Goal: Task Accomplishment & Management: Manage account settings

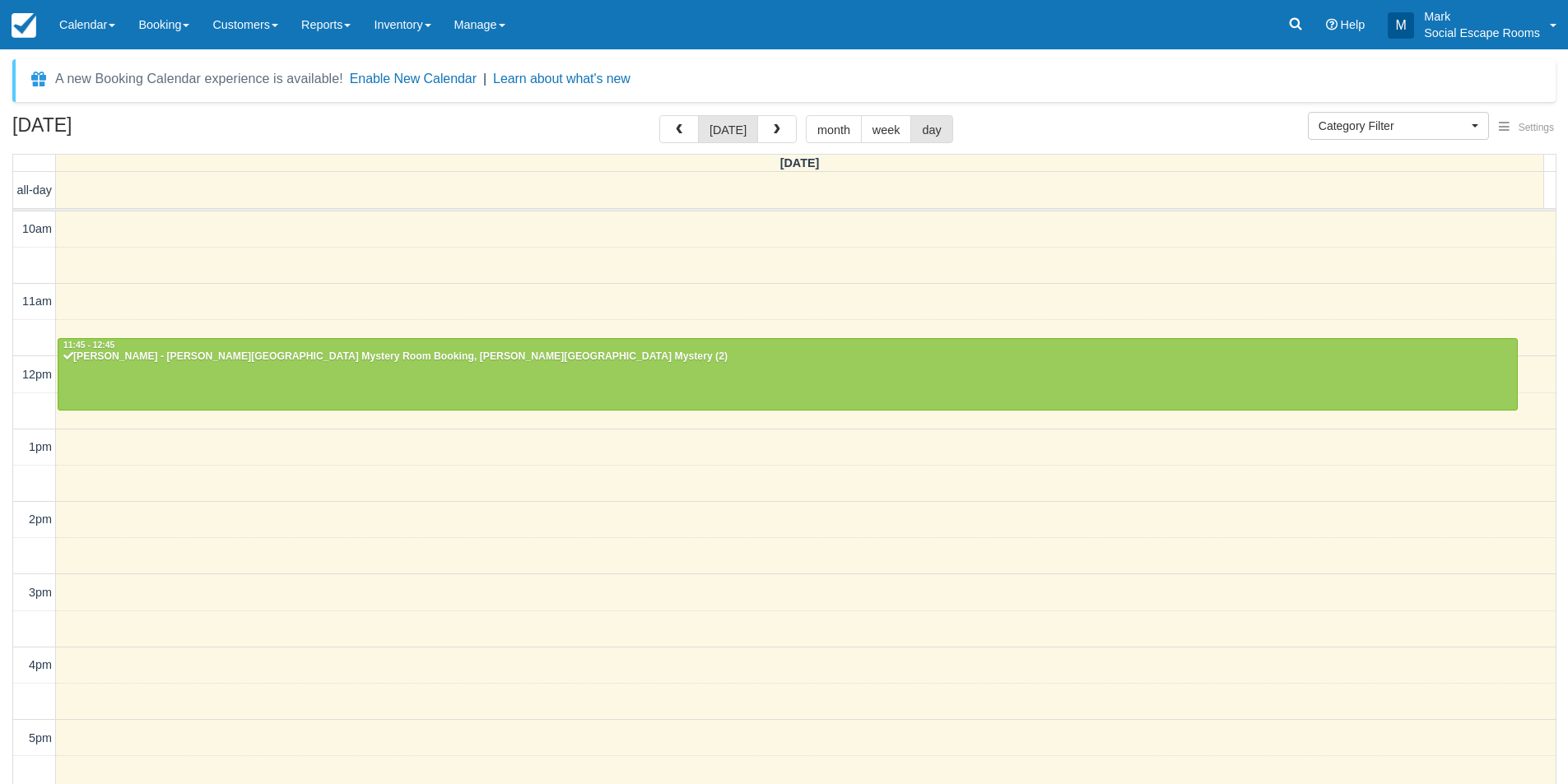
select select
click at [1471, 28] on p "Social Escape Rooms" at bounding box center [1482, 33] width 116 height 17
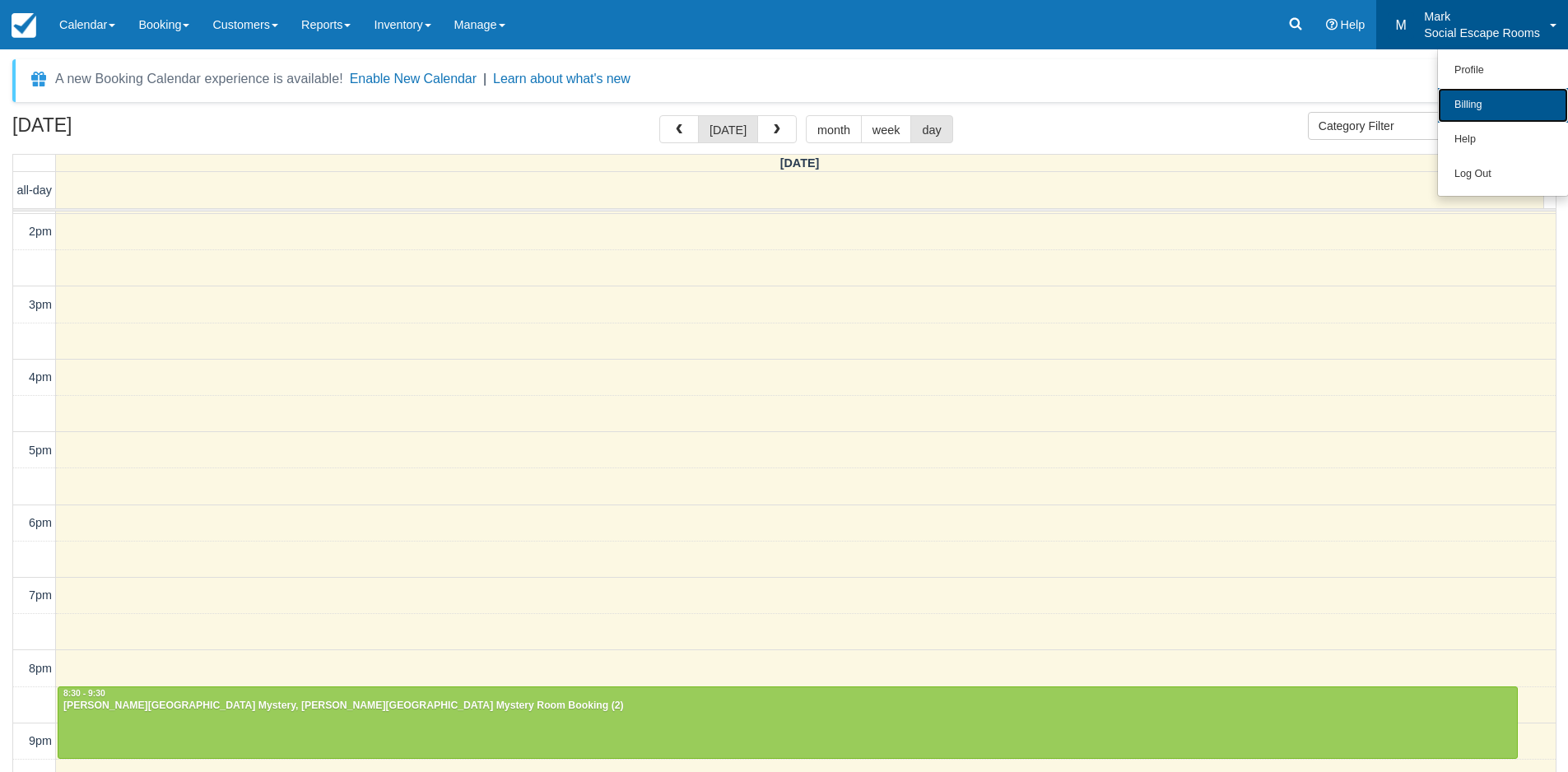
click at [1471, 106] on link "Billing" at bounding box center [1503, 105] width 130 height 34
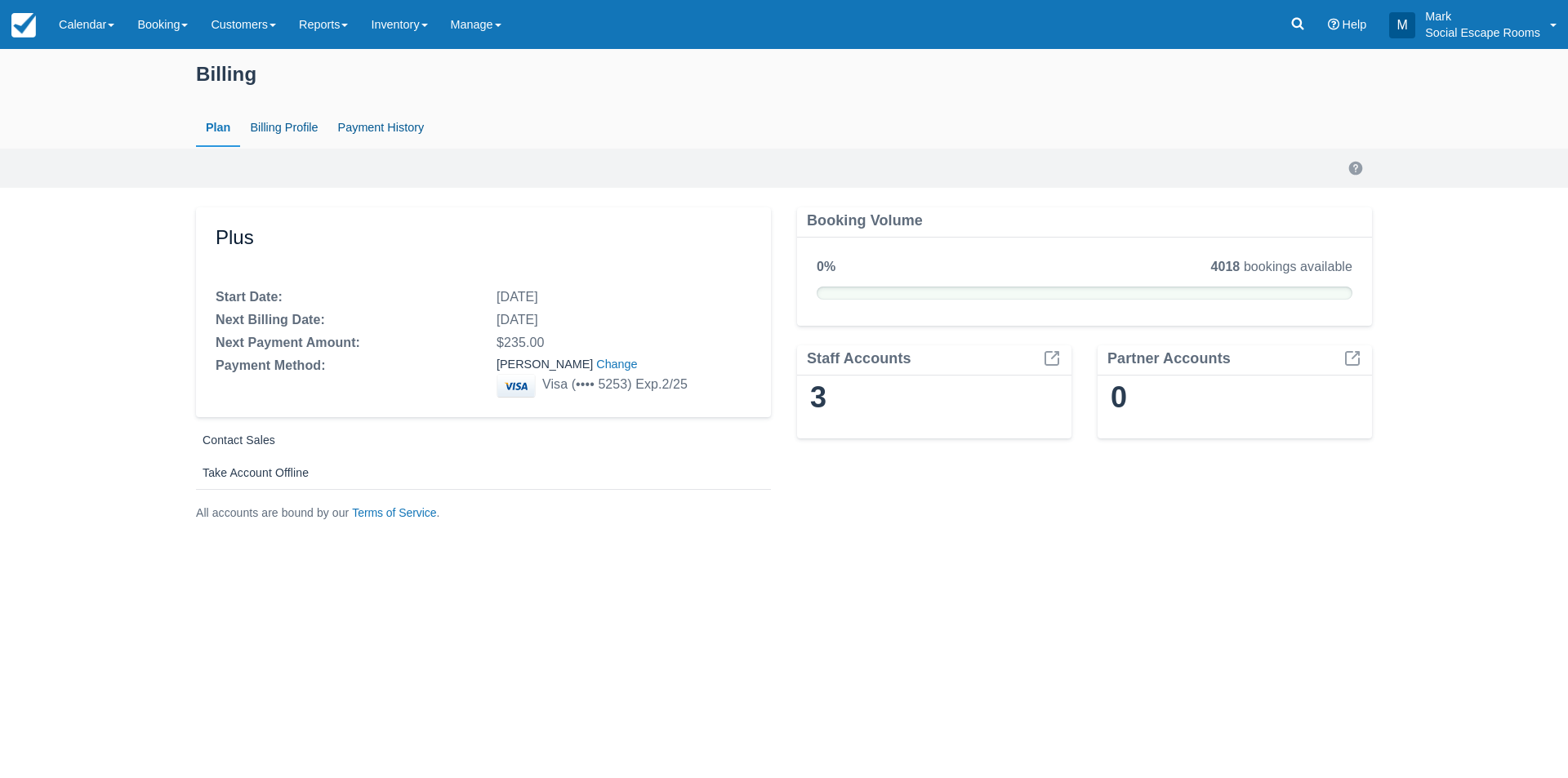
click at [378, 122] on link "Payment History" at bounding box center [381, 128] width 106 height 38
select select "20"
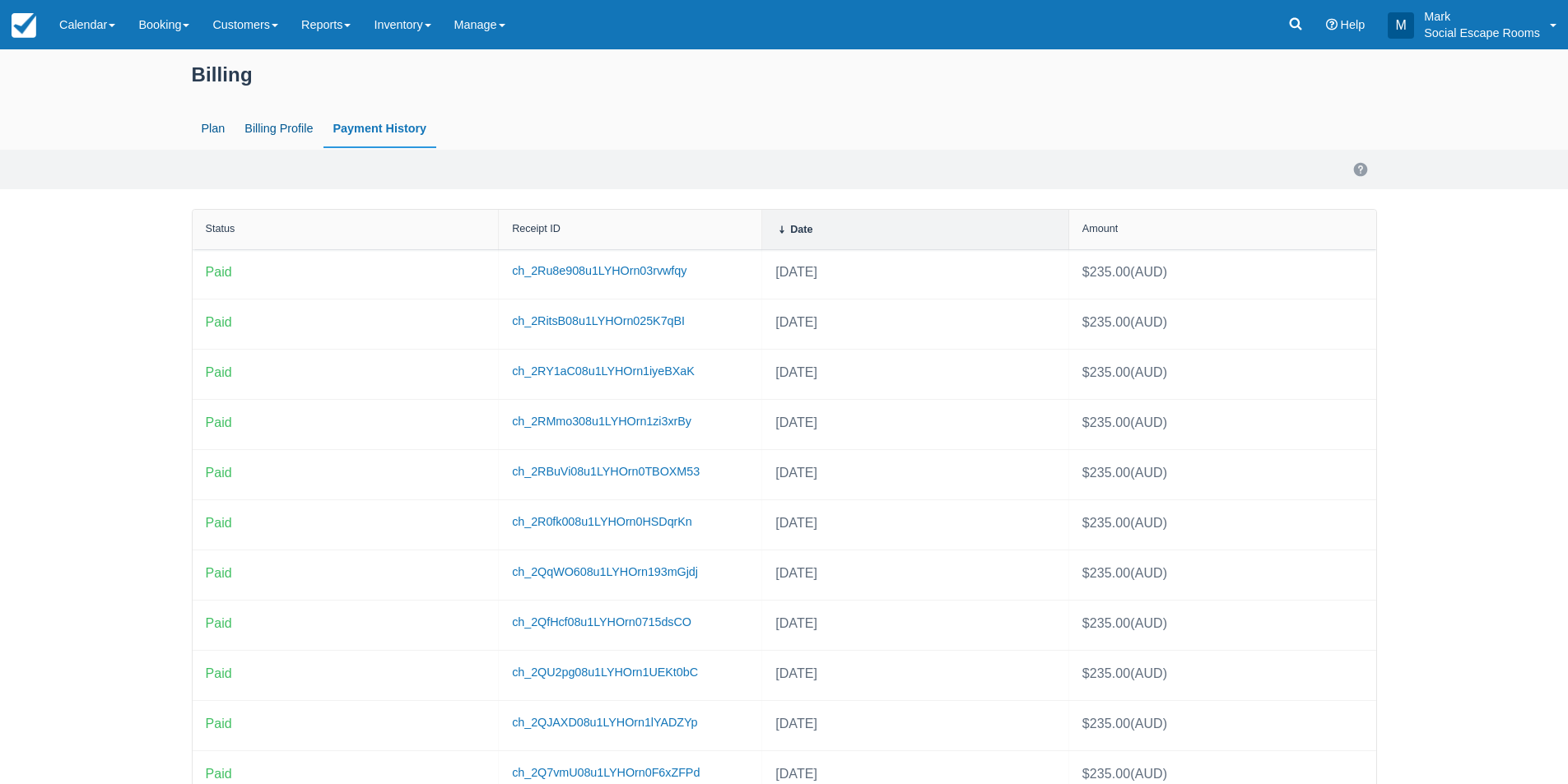
click at [271, 131] on link "Billing Profile" at bounding box center [278, 129] width 88 height 38
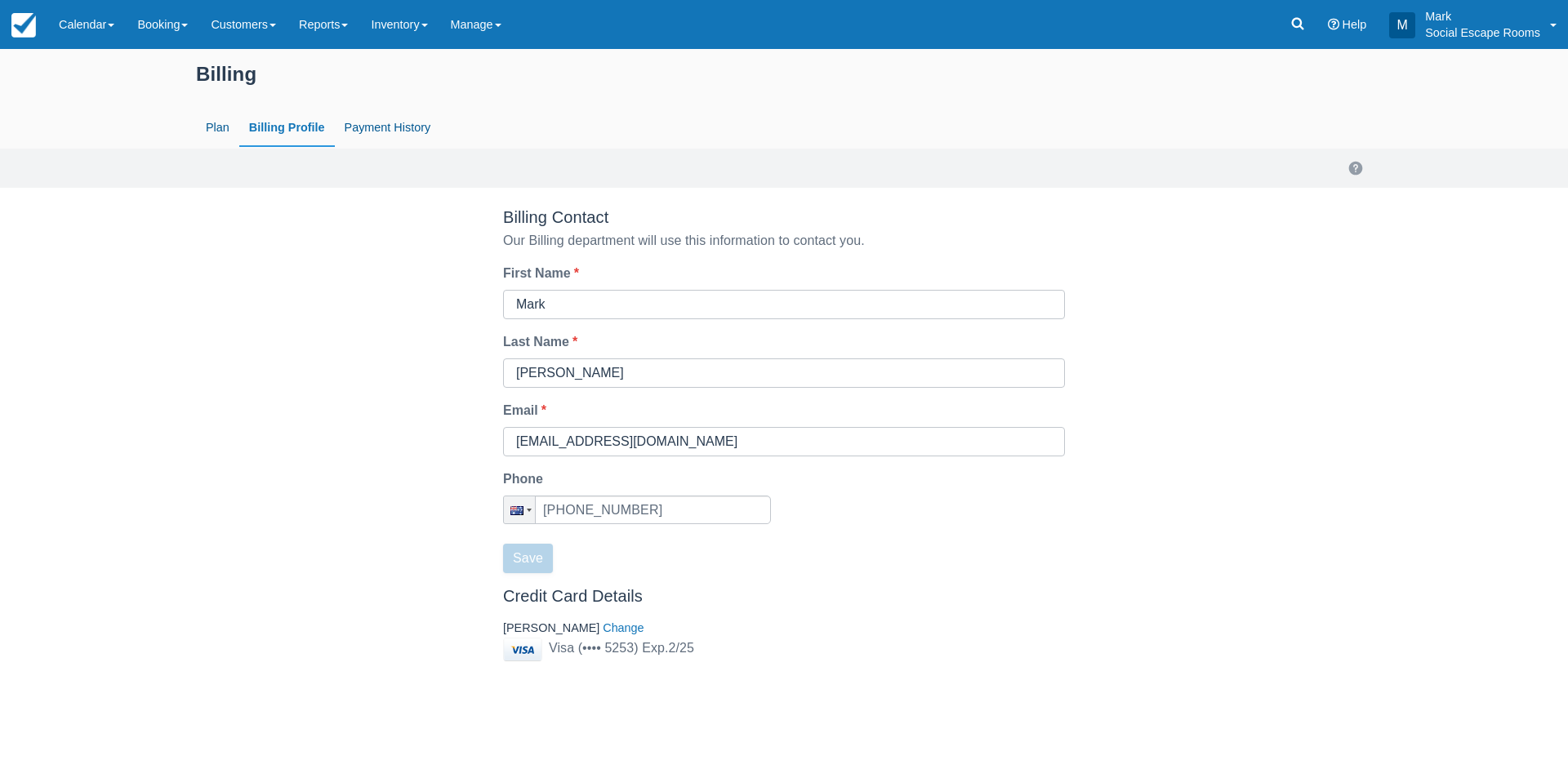
click at [214, 122] on link "Plan" at bounding box center [218, 128] width 44 height 38
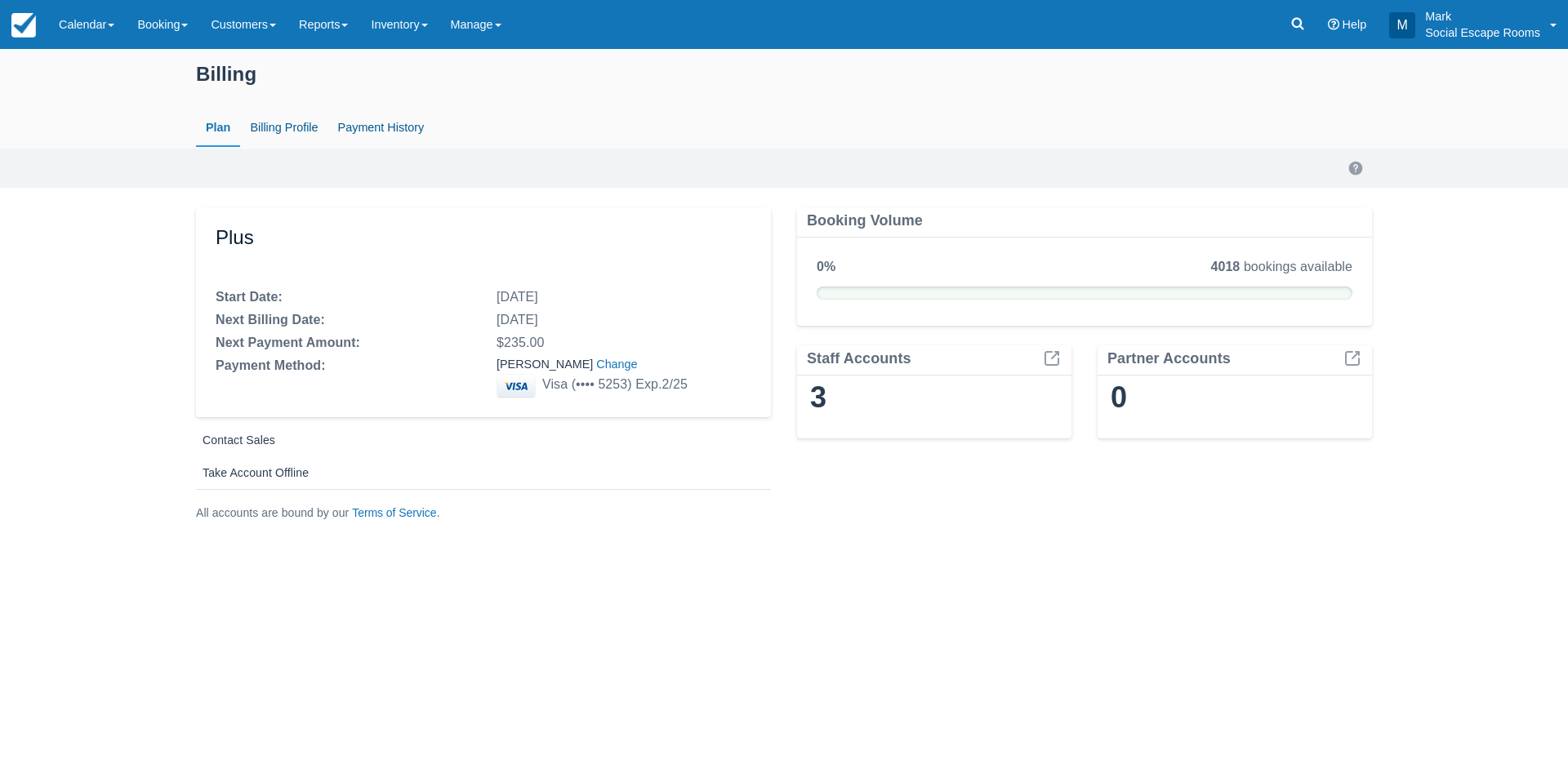
click at [387, 117] on link "Payment History" at bounding box center [381, 128] width 106 height 38
select select "20"
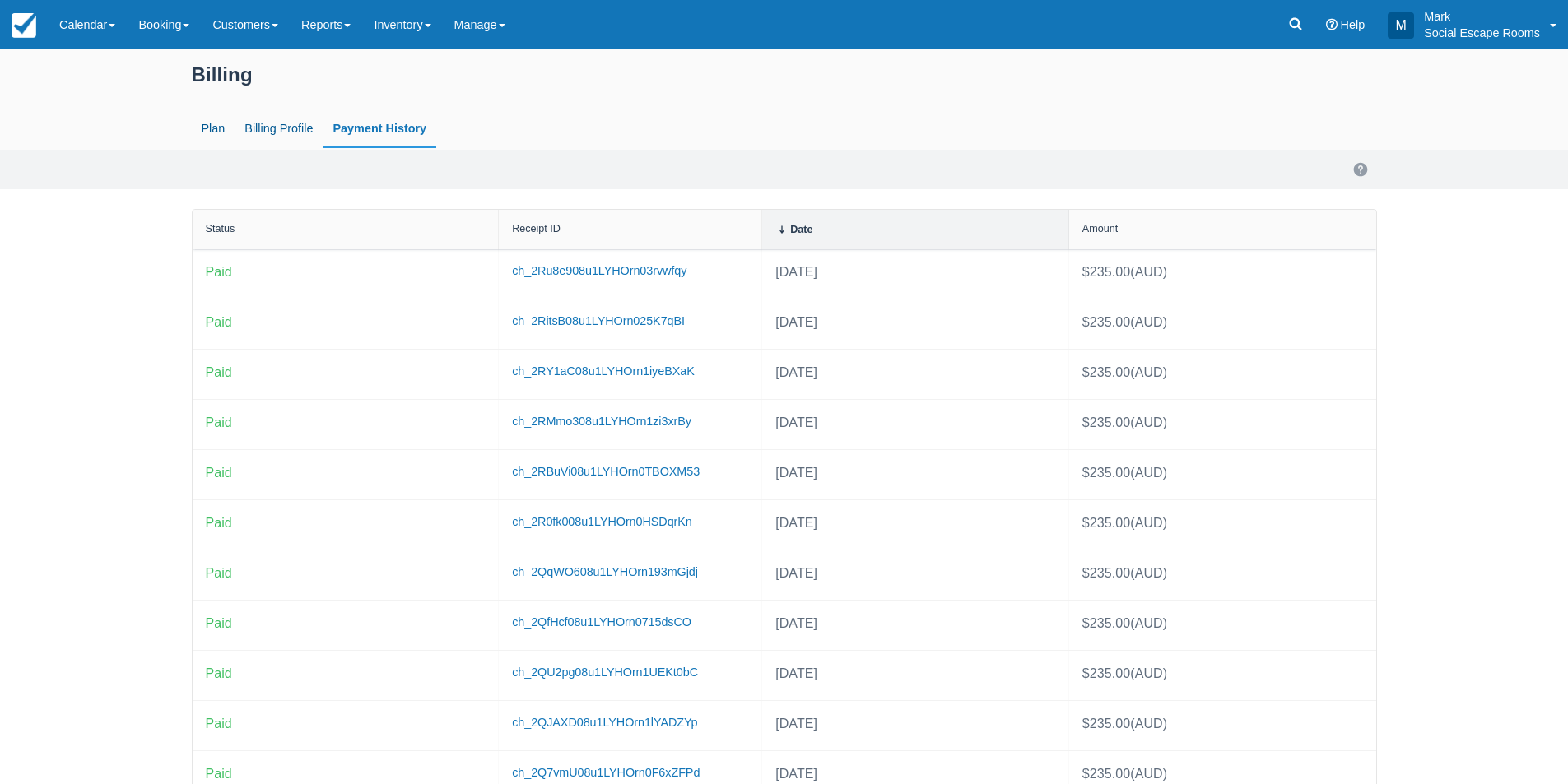
click at [202, 130] on link "Plan" at bounding box center [214, 129] width 44 height 38
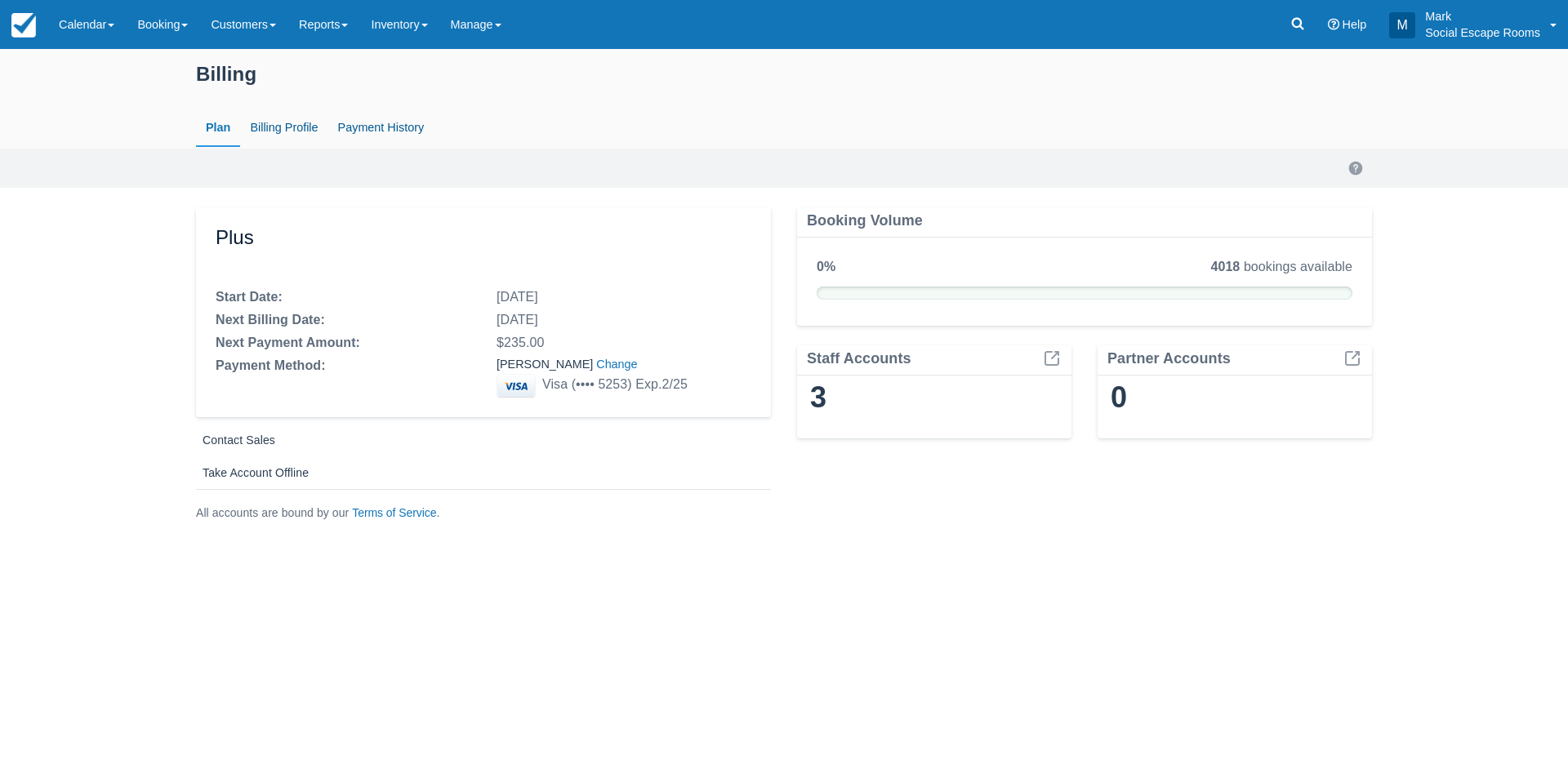
click at [406, 118] on link "Payment History" at bounding box center [381, 128] width 106 height 38
select select "20"
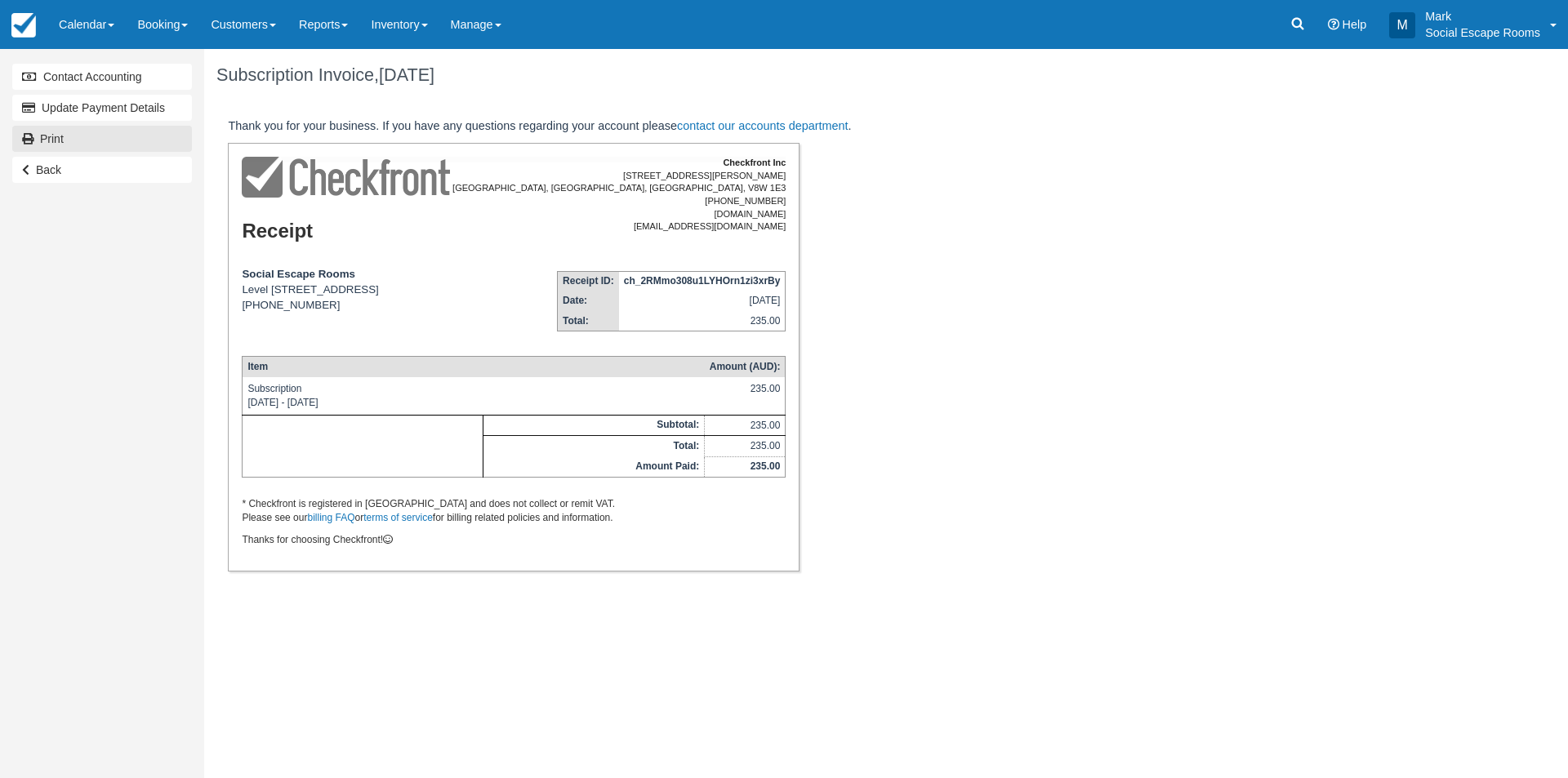
click at [105, 139] on link "Print" at bounding box center [102, 139] width 180 height 26
click at [94, 138] on link "Print" at bounding box center [102, 139] width 180 height 26
click at [108, 130] on link "Print" at bounding box center [102, 139] width 180 height 26
click at [118, 136] on link "Print" at bounding box center [102, 139] width 180 height 26
